Goal: Information Seeking & Learning: Learn about a topic

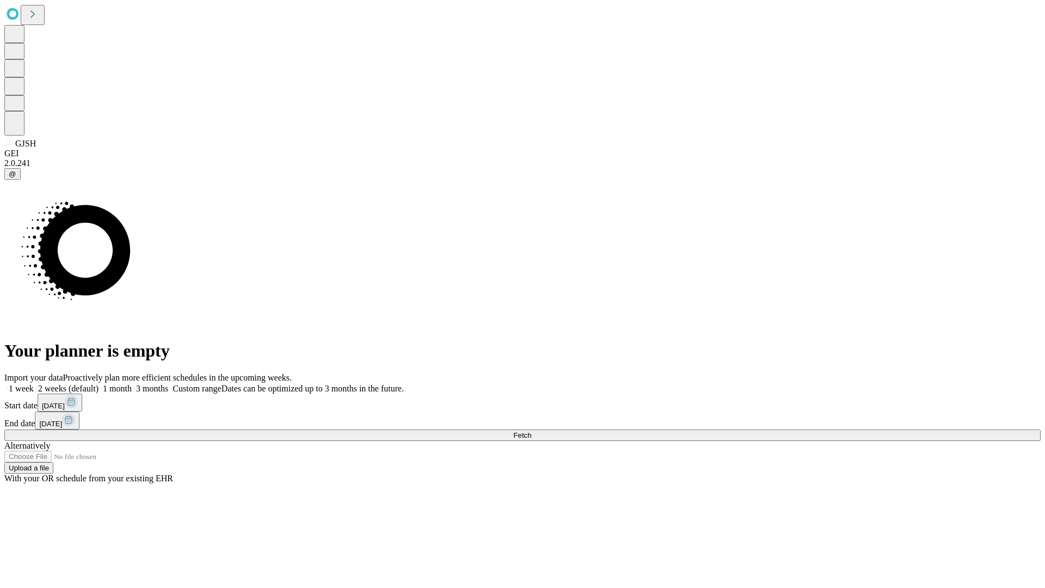
click at [531, 431] on span "Fetch" at bounding box center [522, 435] width 18 height 8
